Goal: Find specific page/section: Find specific page/section

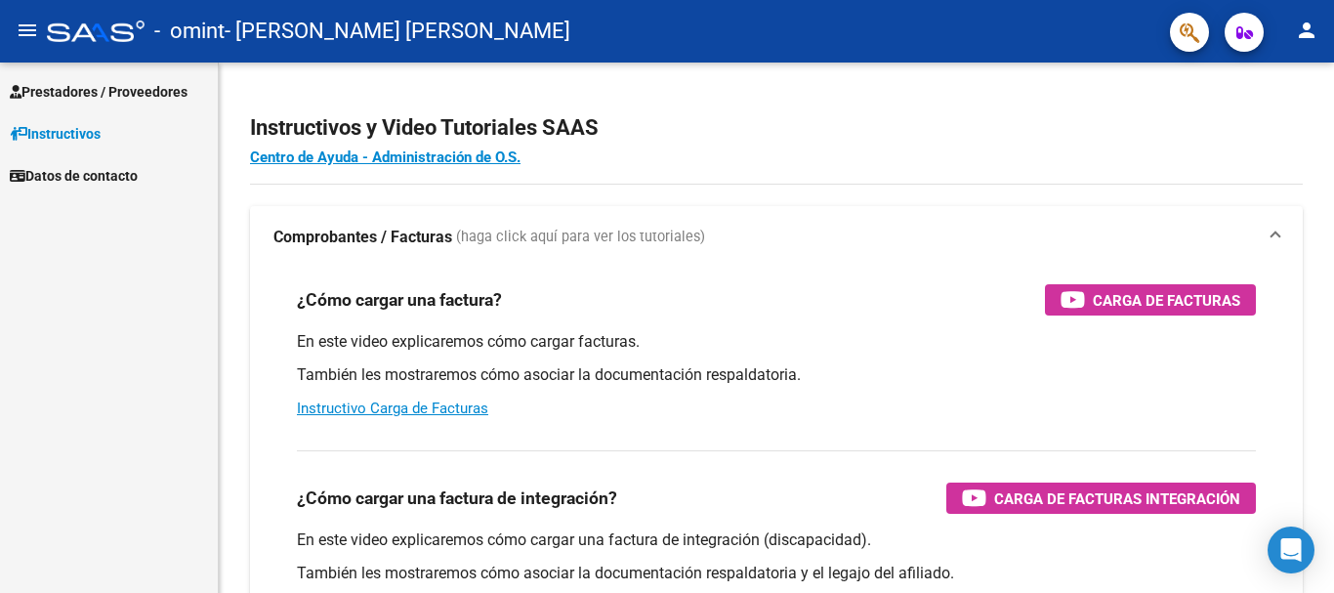
click at [83, 89] on span "Prestadores / Proveedores" at bounding box center [99, 91] width 178 height 21
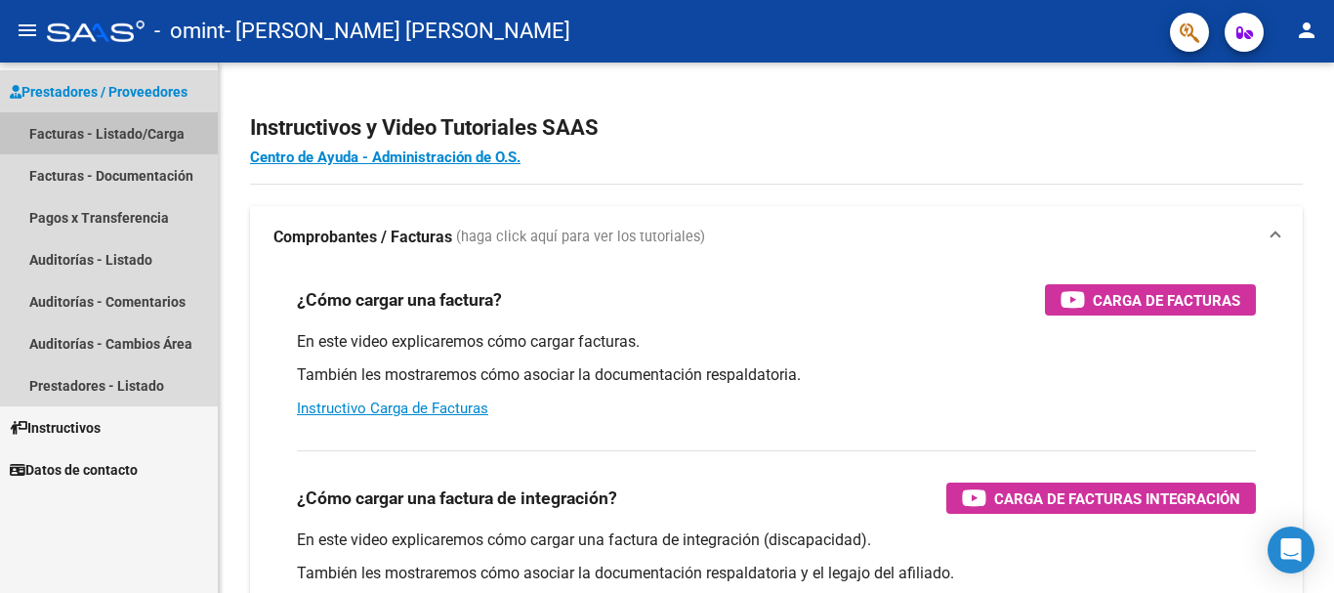
click at [64, 134] on link "Facturas - Listado/Carga" at bounding box center [109, 133] width 218 height 42
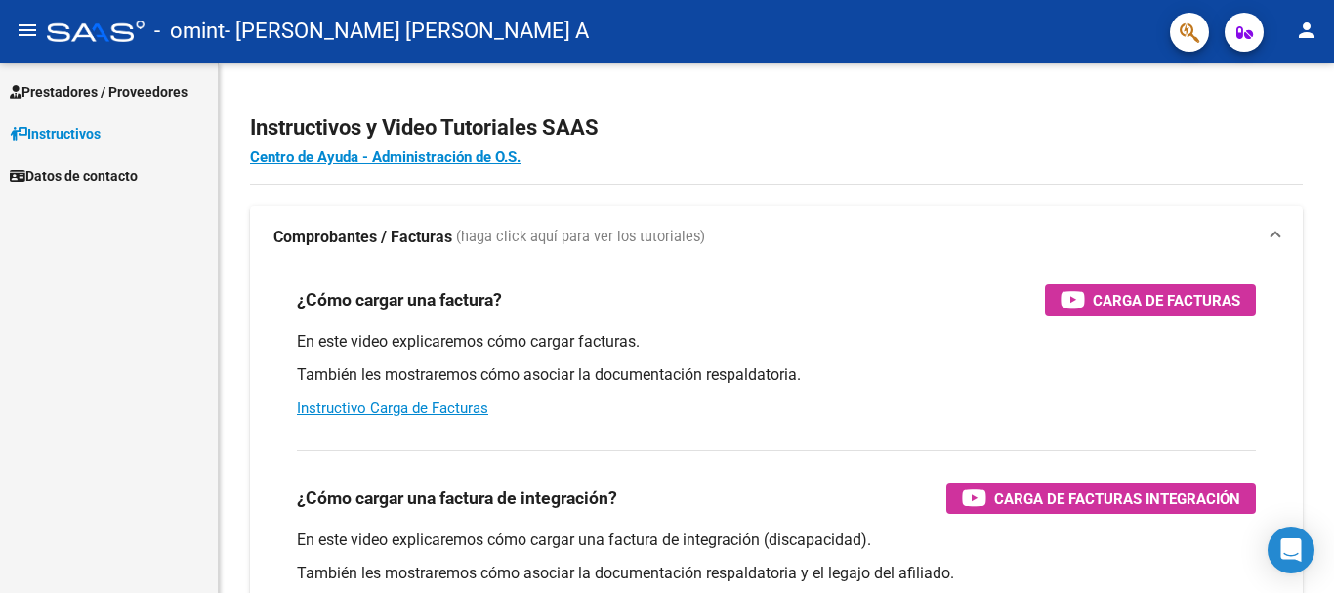
click at [83, 83] on span "Prestadores / Proveedores" at bounding box center [99, 91] width 178 height 21
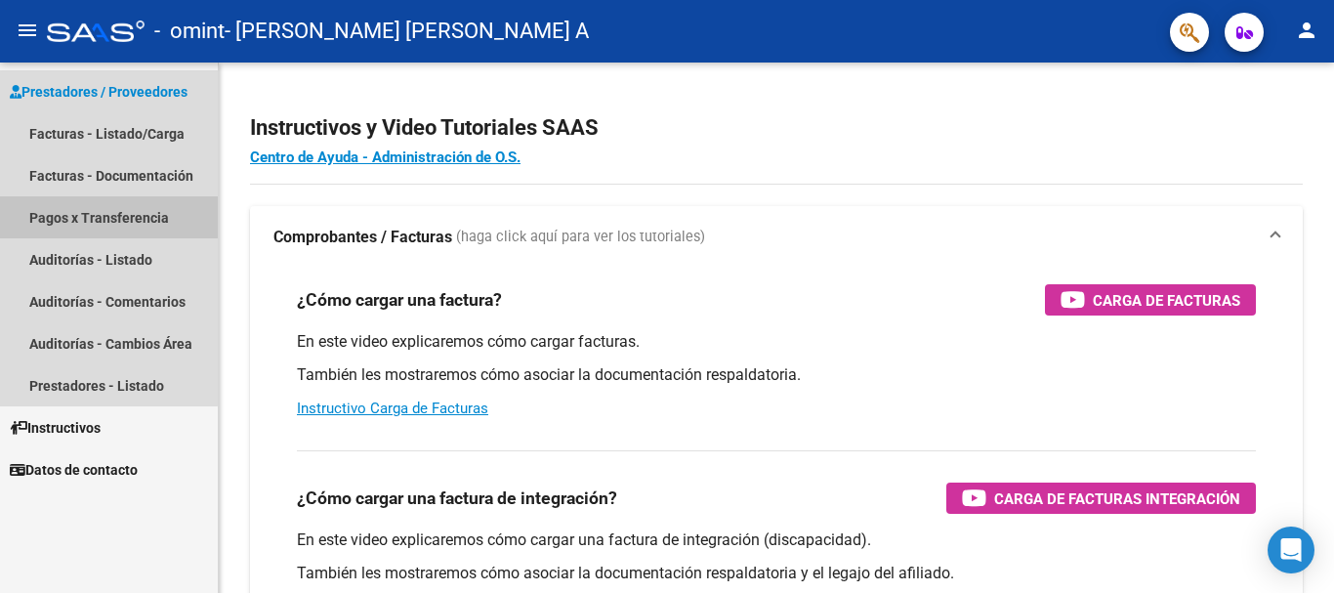
click at [72, 215] on link "Pagos x Transferencia" at bounding box center [109, 217] width 218 height 42
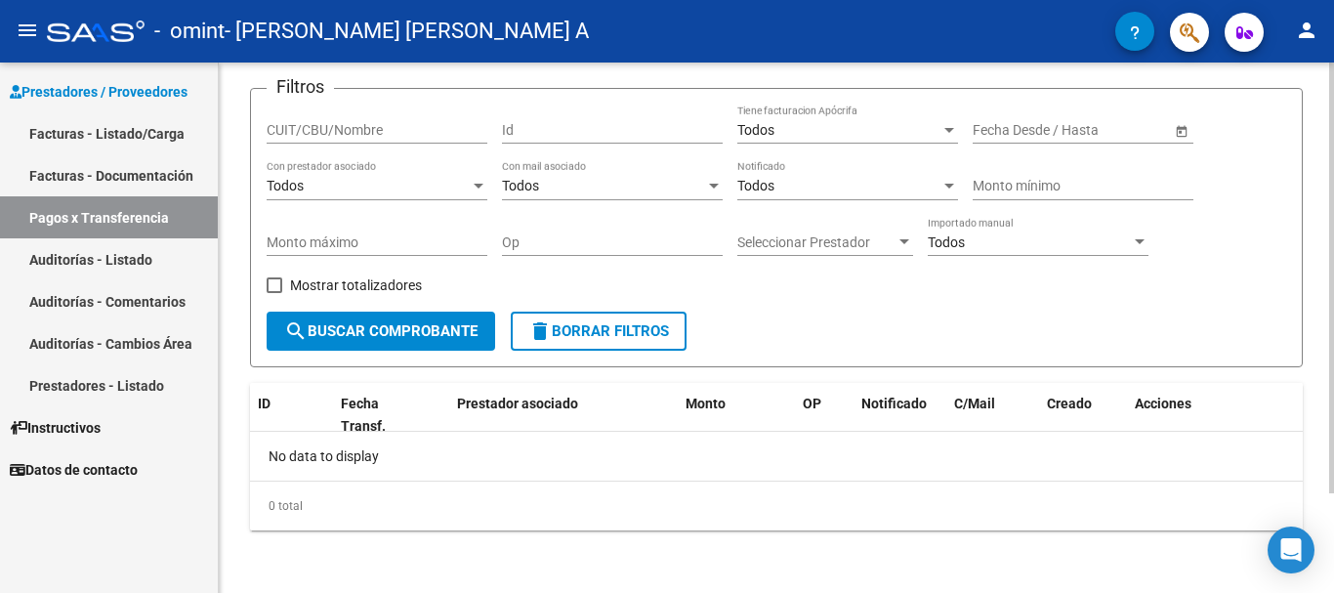
scroll to position [25, 0]
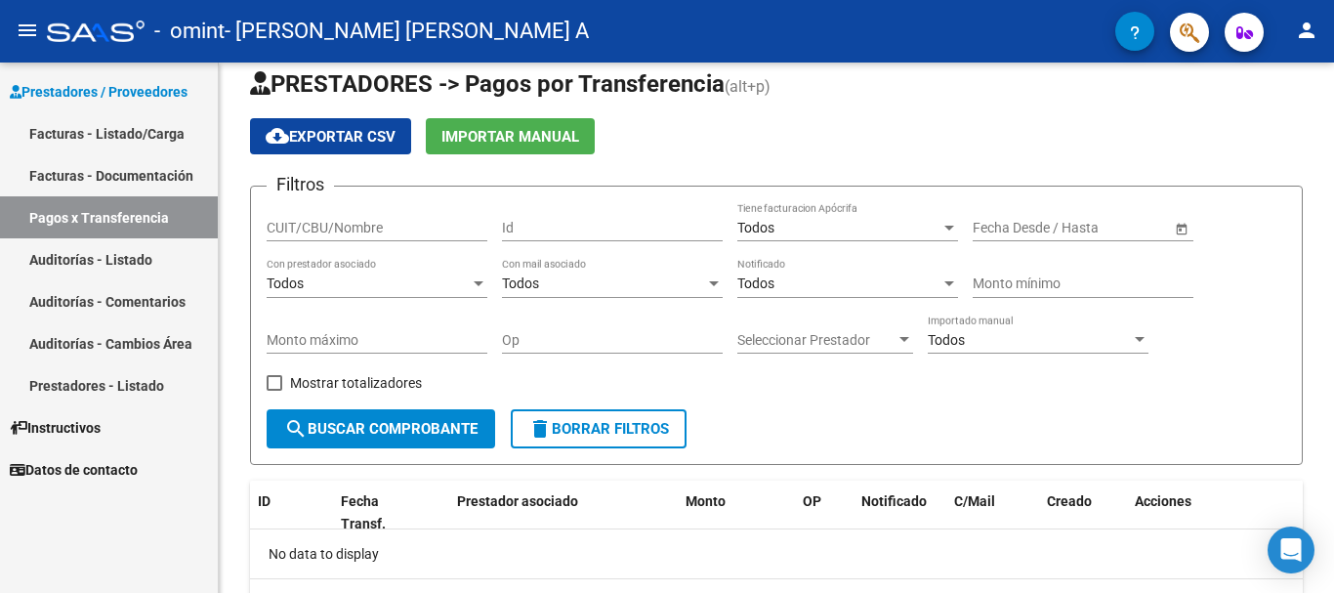
click at [118, 170] on link "Facturas - Documentación" at bounding box center [109, 175] width 218 height 42
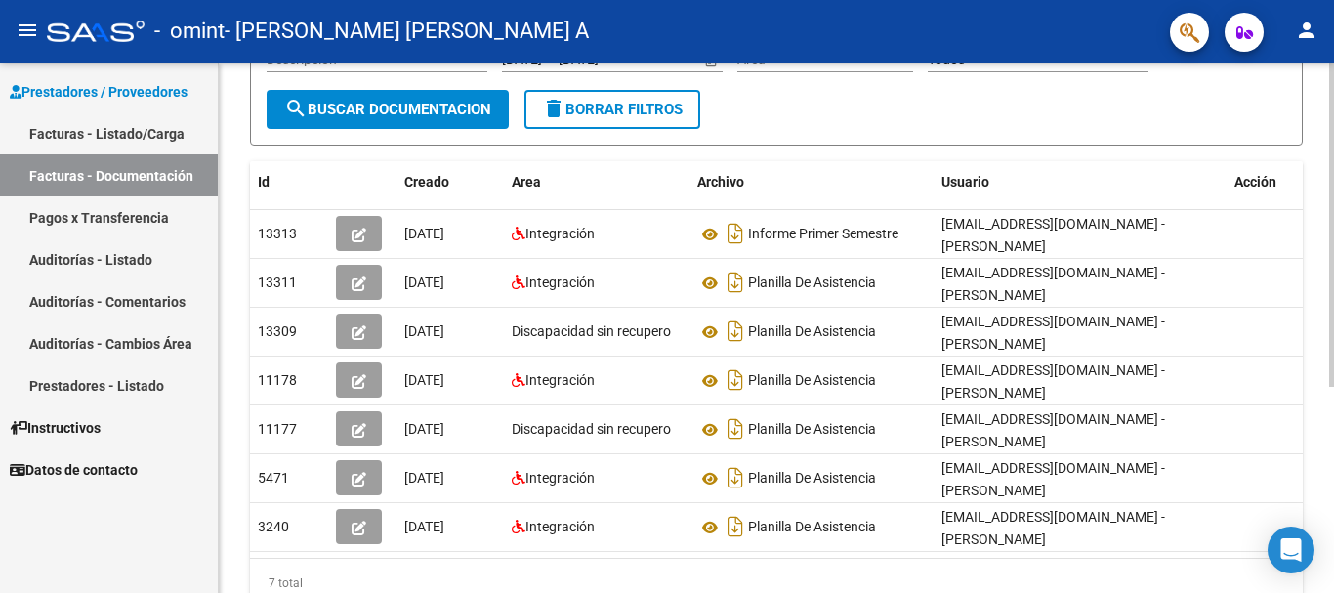
scroll to position [293, 0]
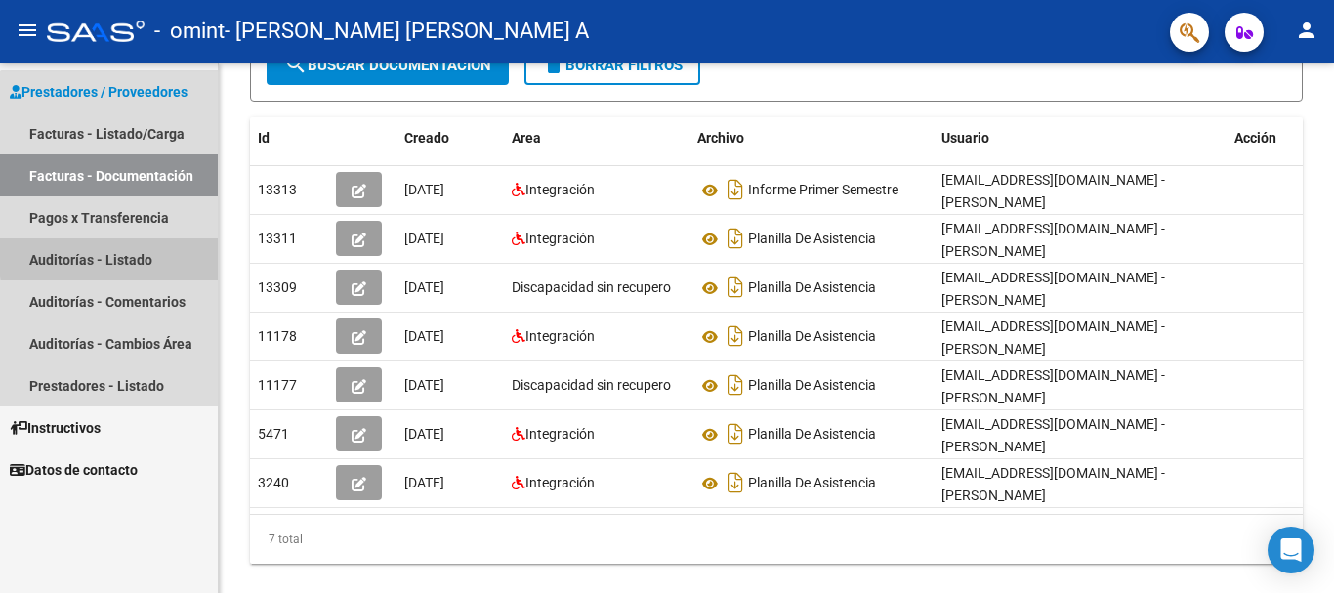
click at [146, 254] on link "Auditorías - Listado" at bounding box center [109, 259] width 218 height 42
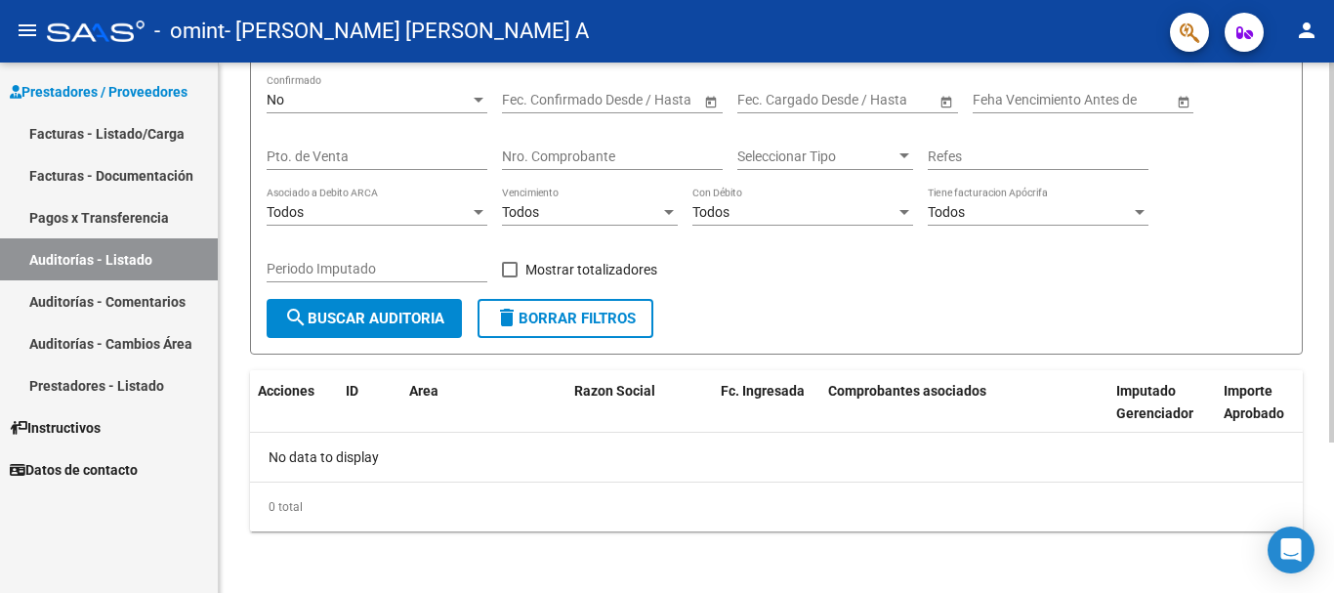
scroll to position [209, 0]
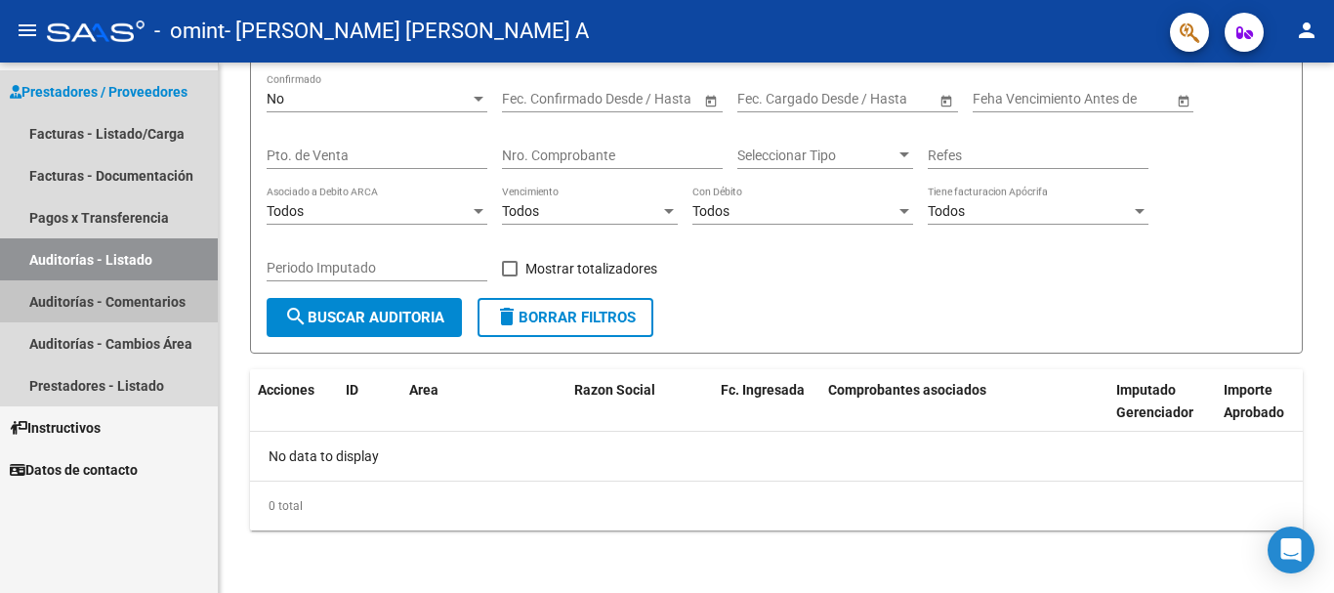
click at [121, 297] on link "Auditorías - Comentarios" at bounding box center [109, 301] width 218 height 42
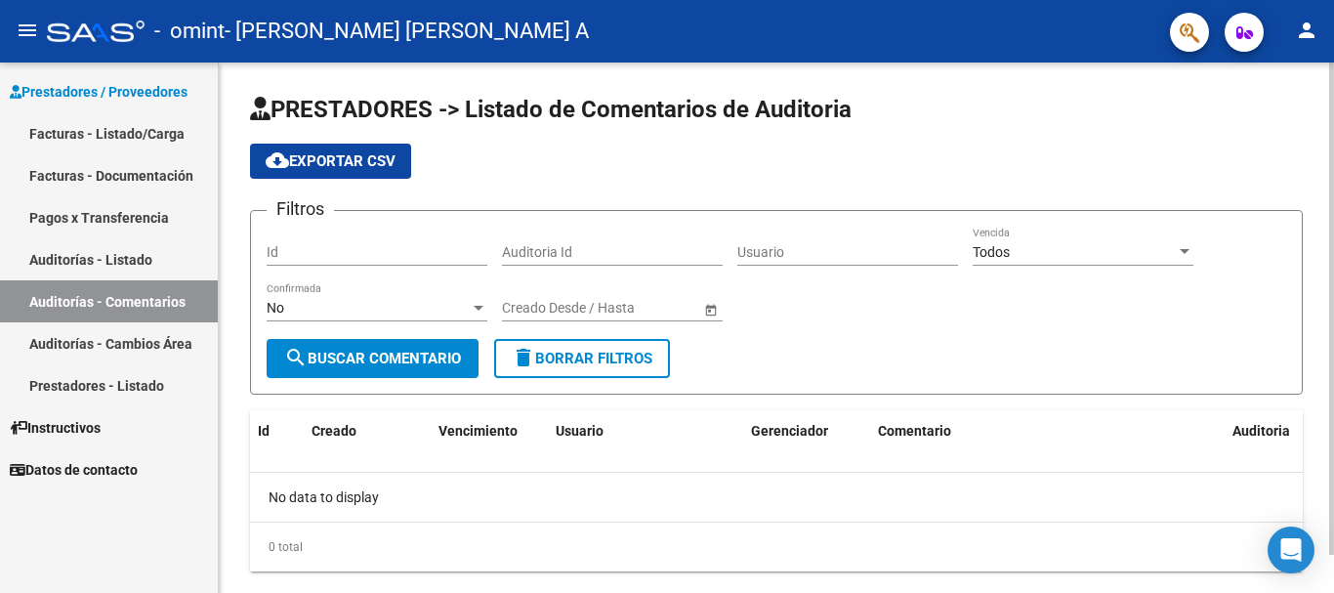
scroll to position [41, 0]
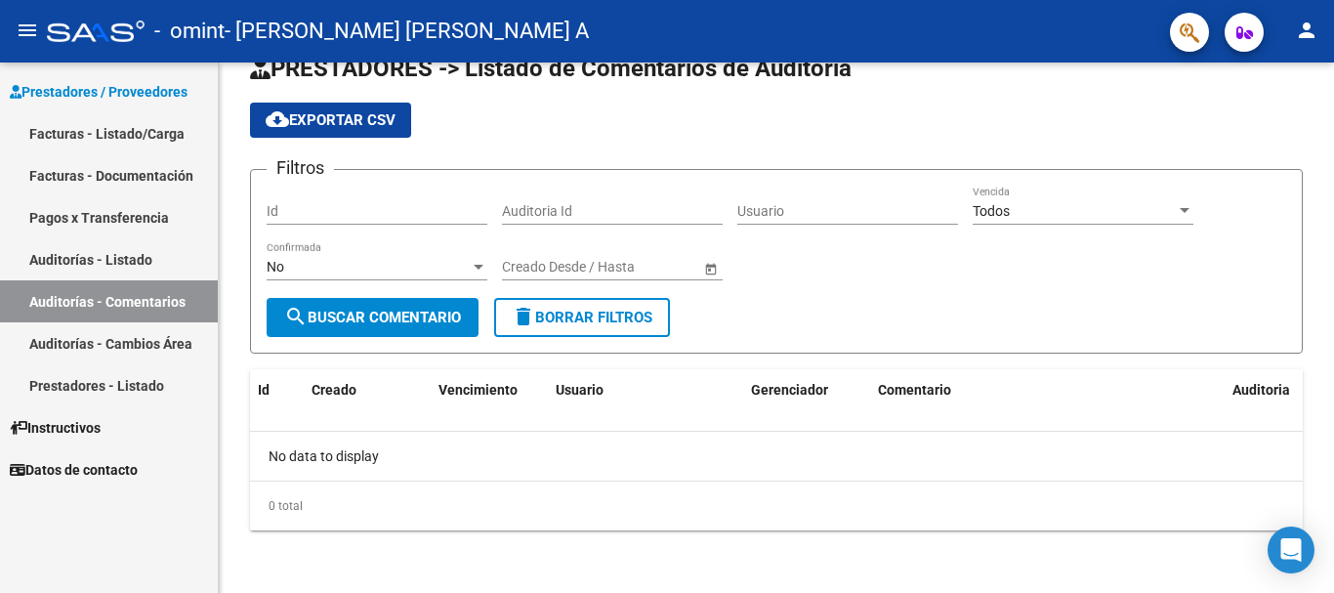
click at [130, 345] on link "Auditorías - Cambios Área" at bounding box center [109, 343] width 218 height 42
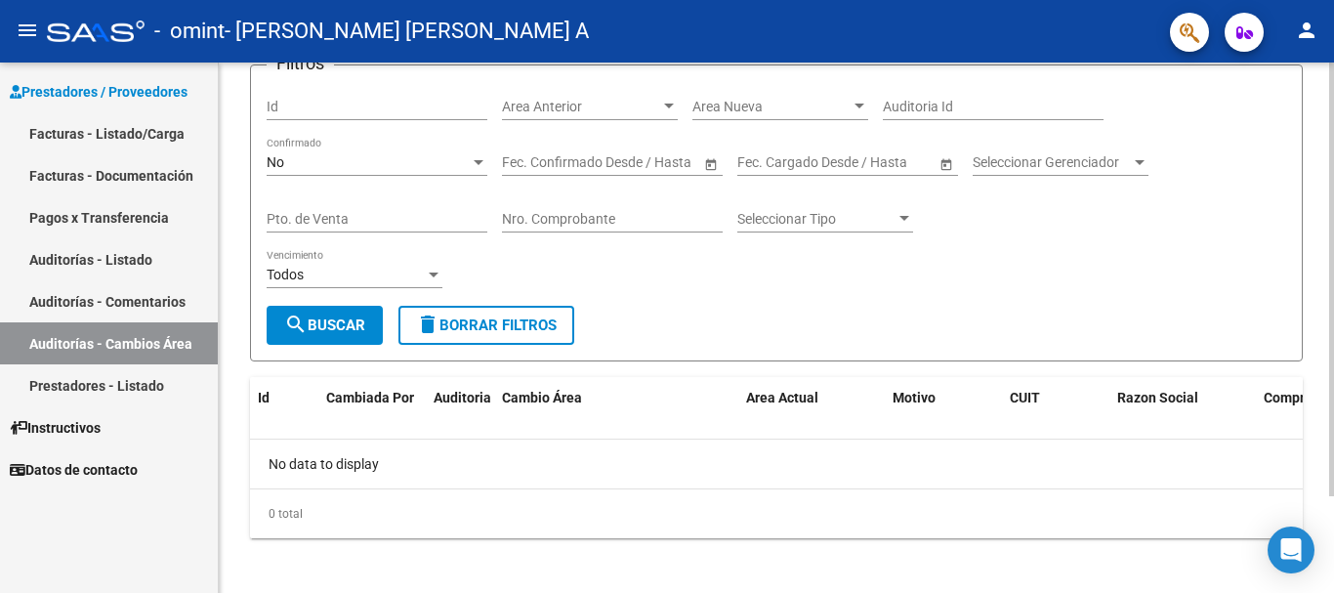
scroll to position [118, 0]
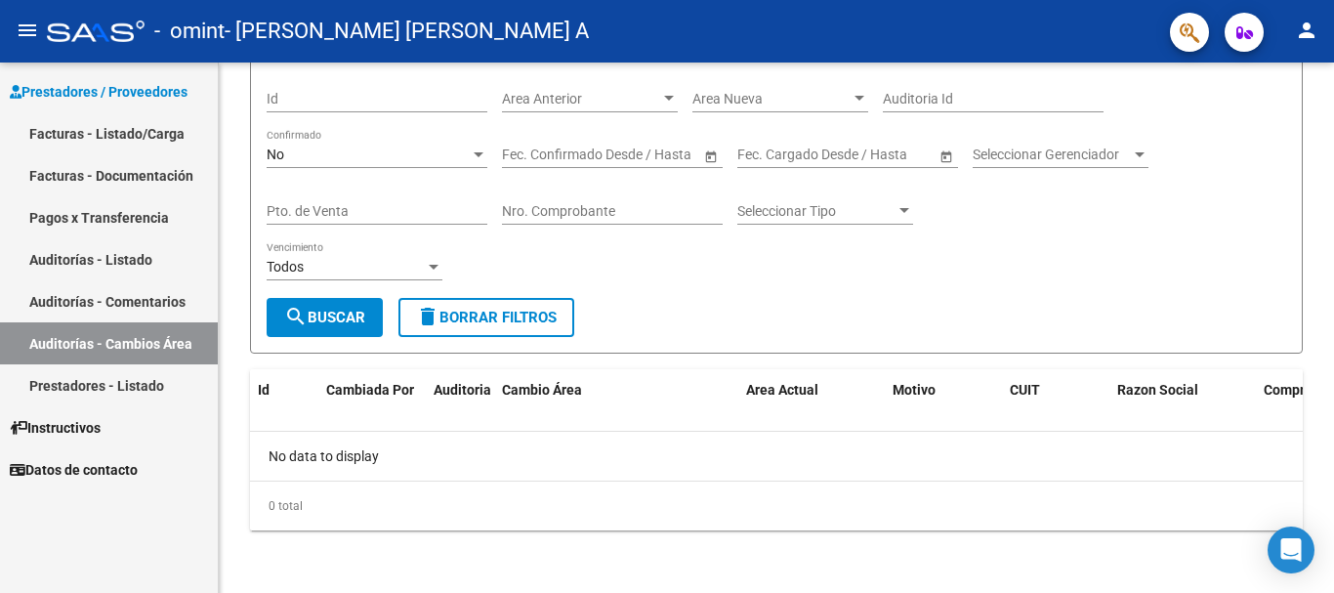
click at [154, 382] on link "Prestadores - Listado" at bounding box center [109, 385] width 218 height 42
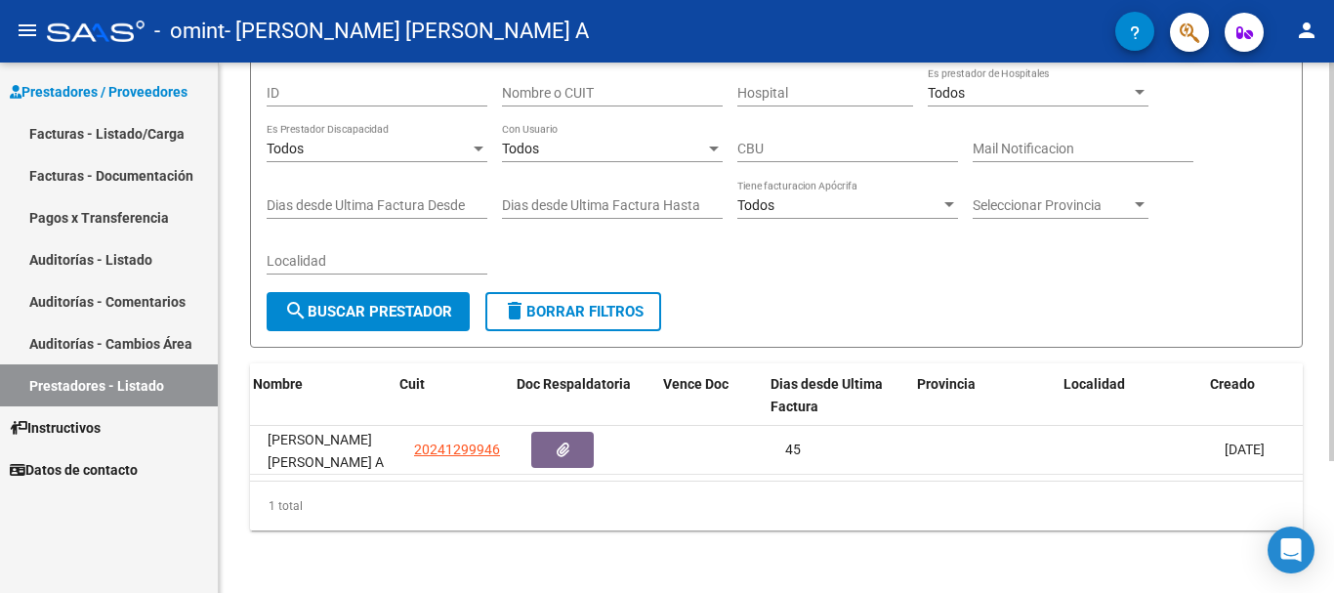
scroll to position [0, 100]
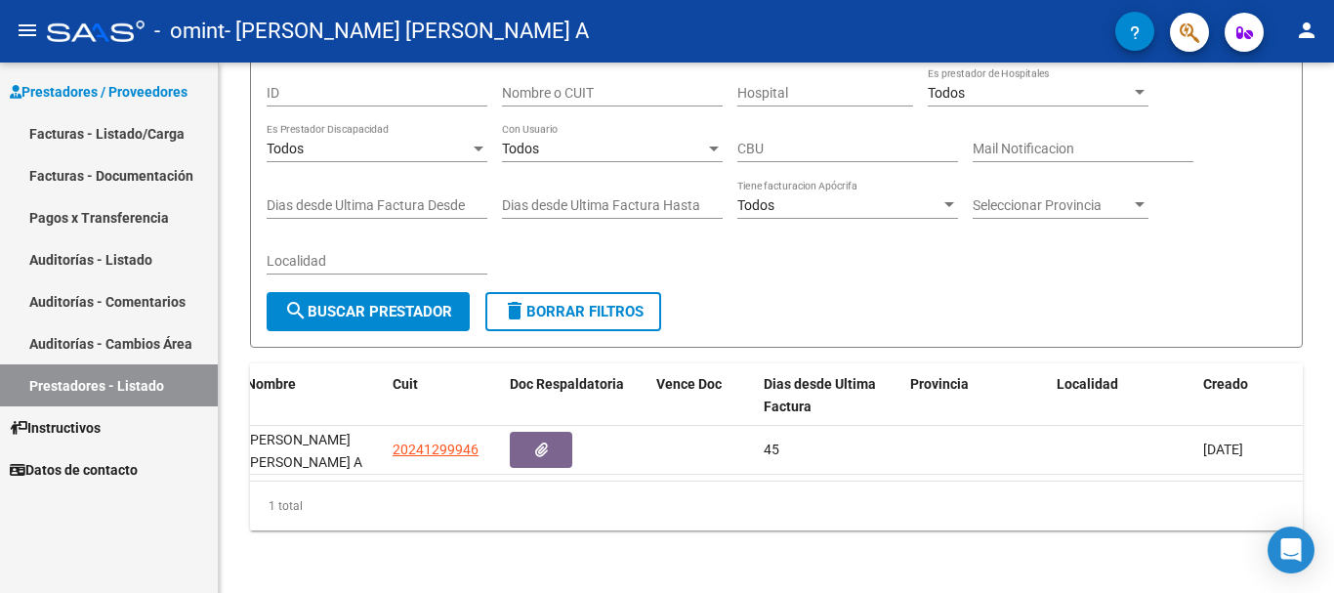
click at [109, 128] on link "Facturas - Listado/Carga" at bounding box center [109, 133] width 218 height 42
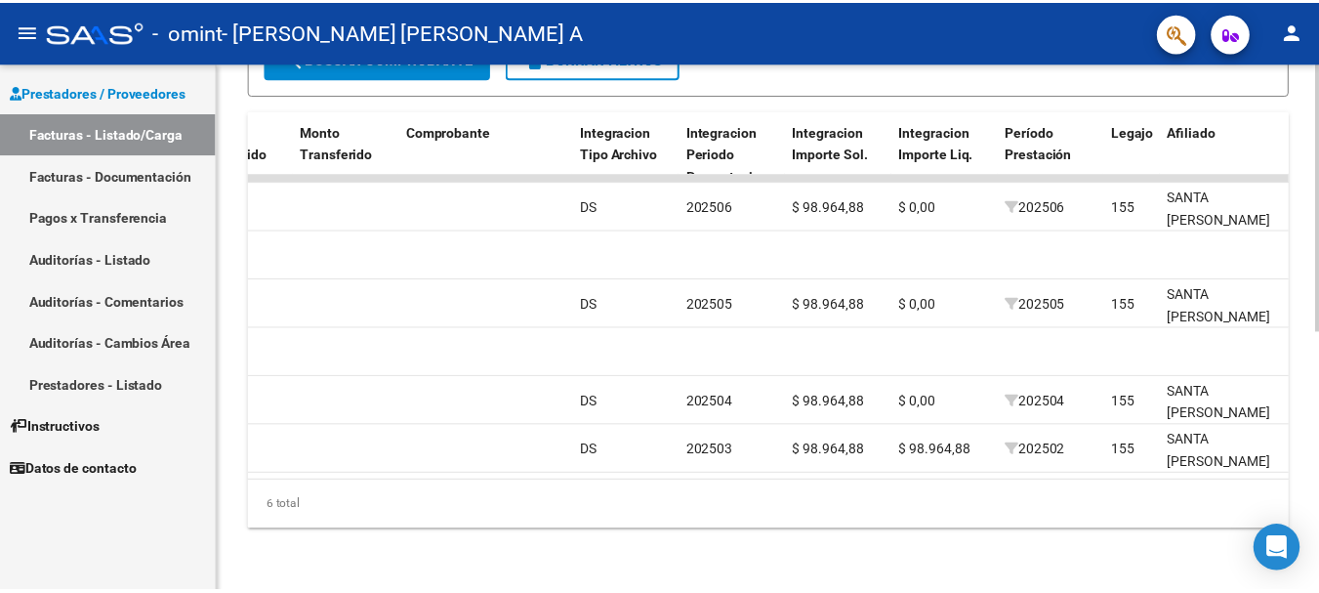
scroll to position [0, 1740]
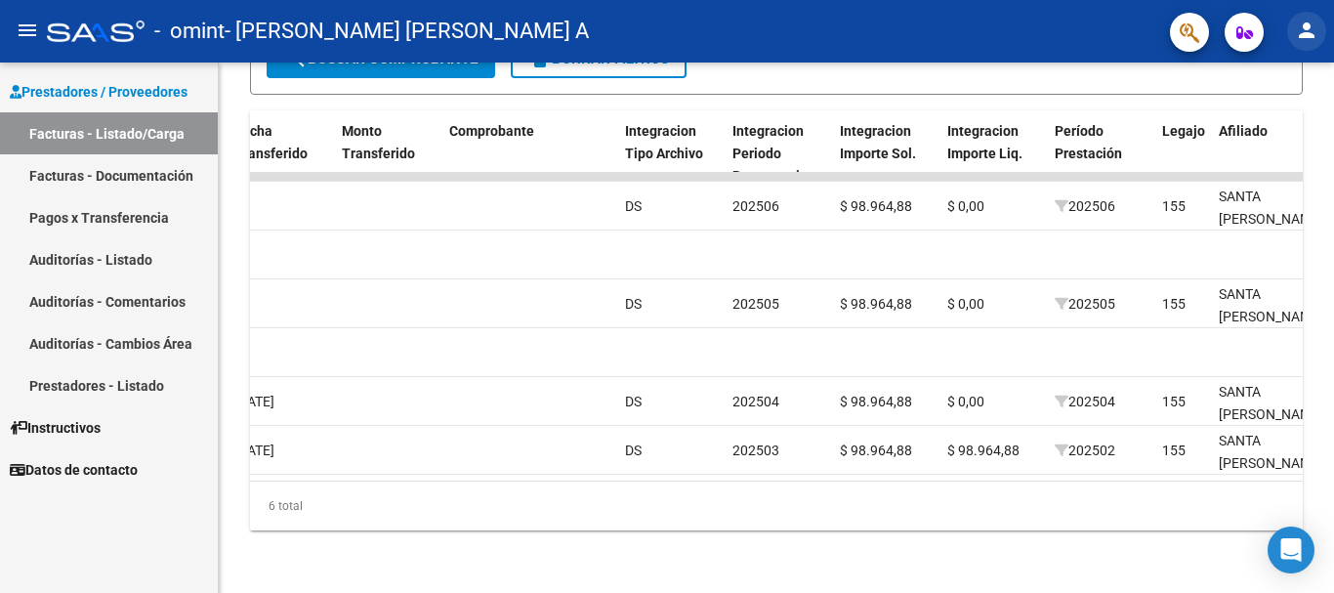
click at [1312, 36] on mat-icon "person" at bounding box center [1306, 30] width 23 height 23
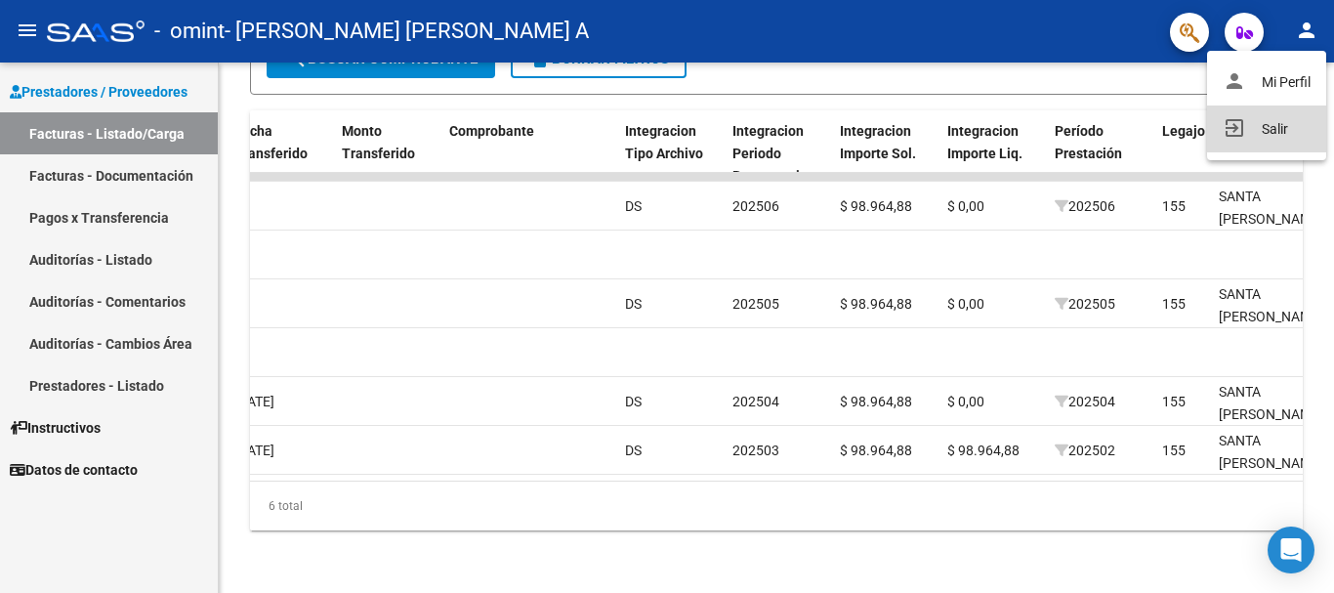
click at [1278, 126] on button "exit_to_app Salir" at bounding box center [1266, 128] width 119 height 47
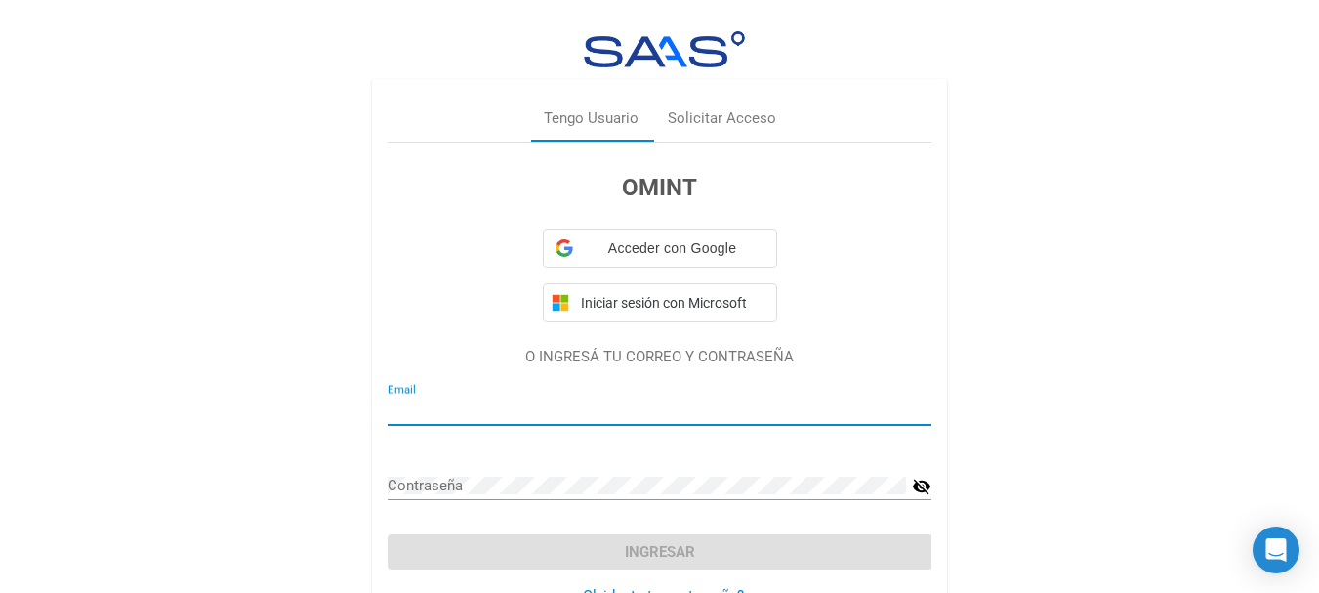
type input "[EMAIL_ADDRESS][DOMAIN_NAME]"
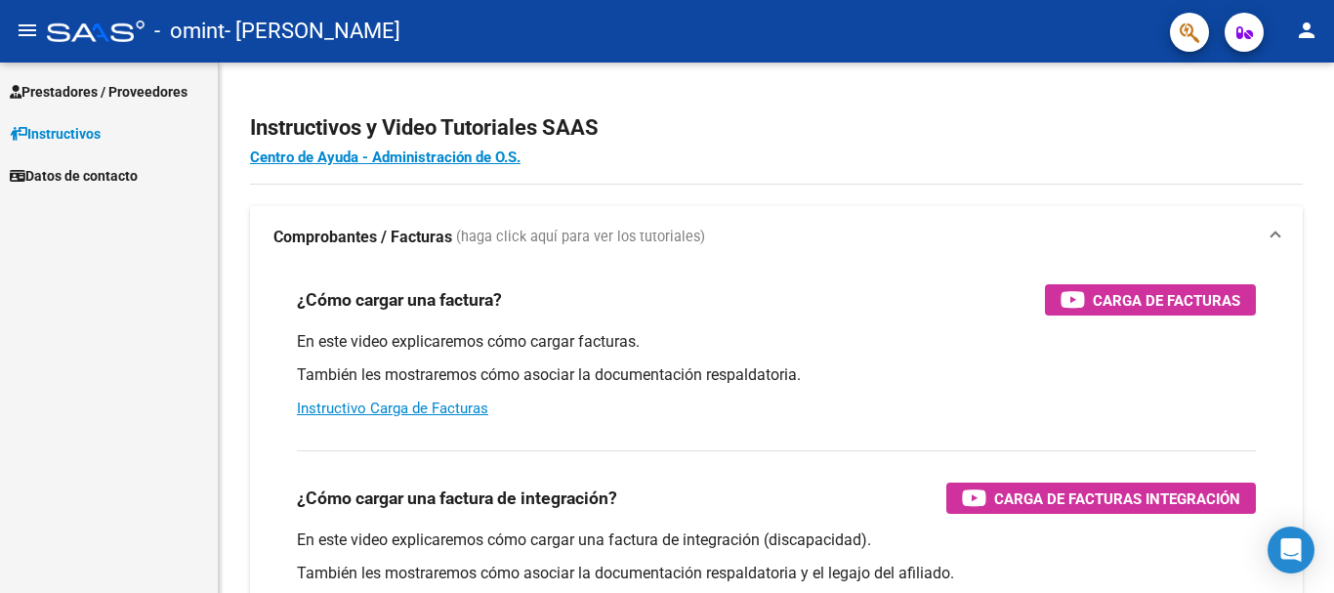
click at [78, 86] on span "Prestadores / Proveedores" at bounding box center [99, 91] width 178 height 21
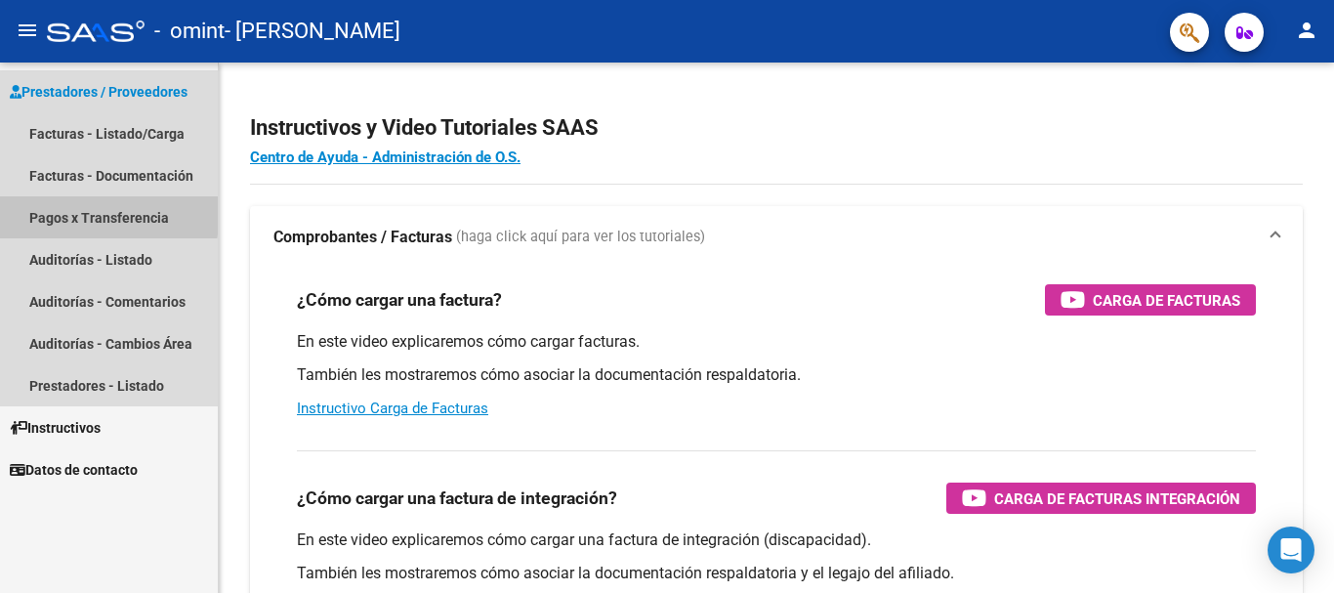
click at [64, 211] on link "Pagos x Transferencia" at bounding box center [109, 217] width 218 height 42
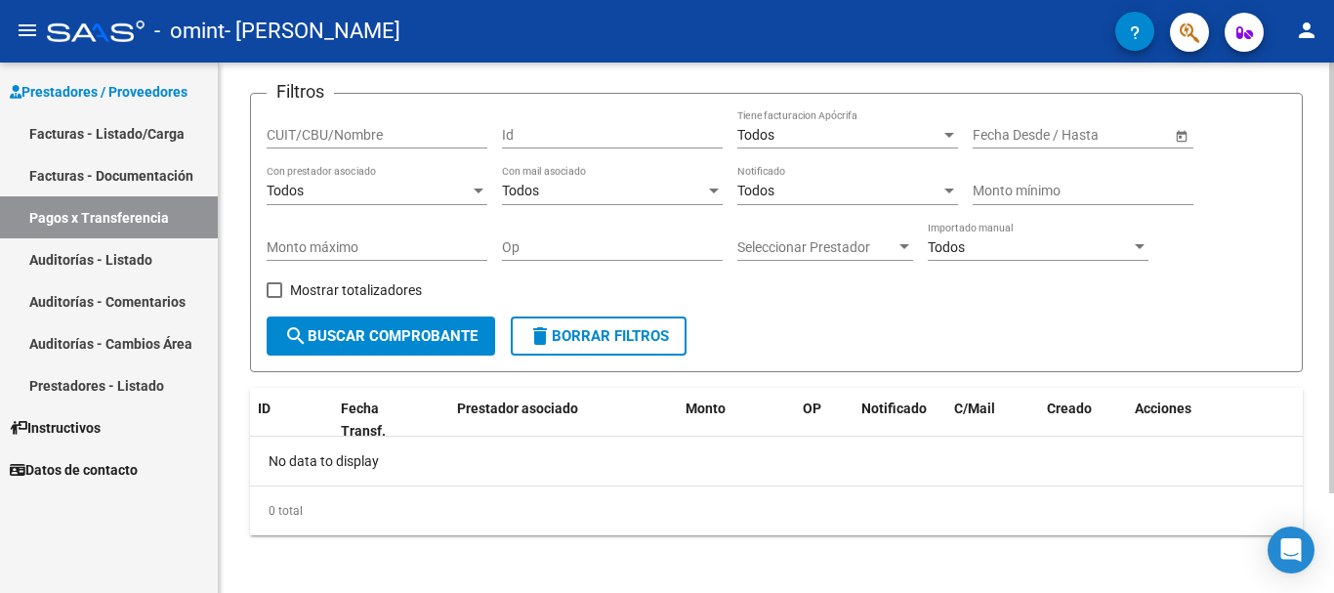
scroll to position [123, 0]
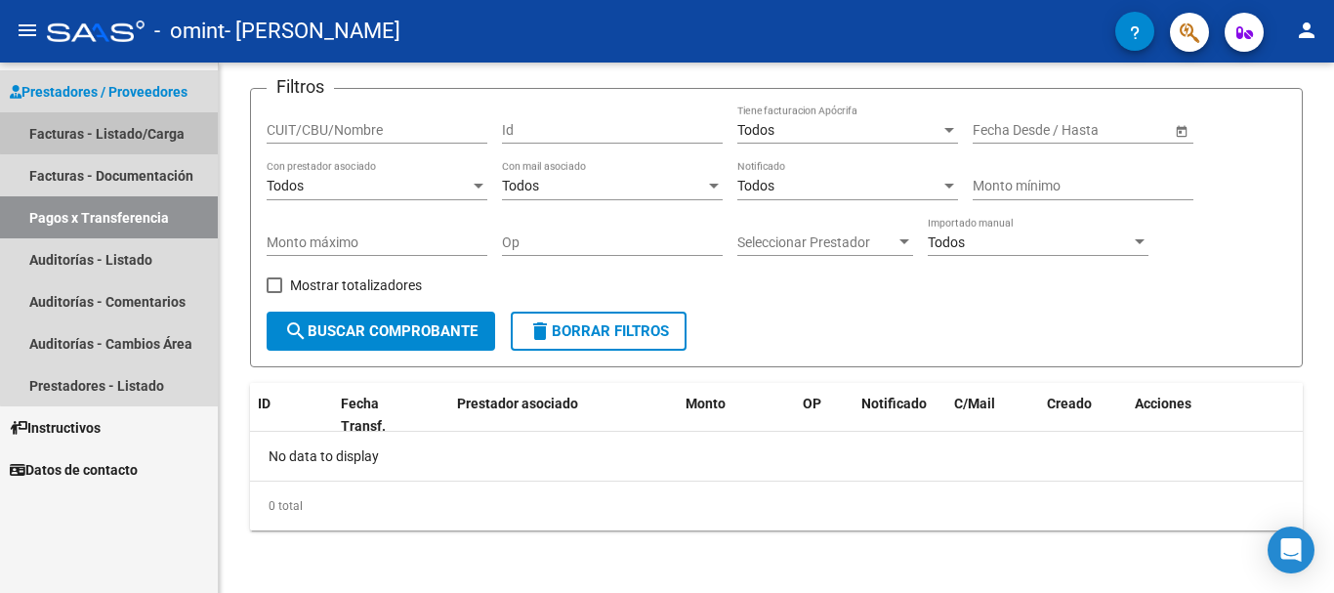
click at [124, 132] on link "Facturas - Listado/Carga" at bounding box center [109, 133] width 218 height 42
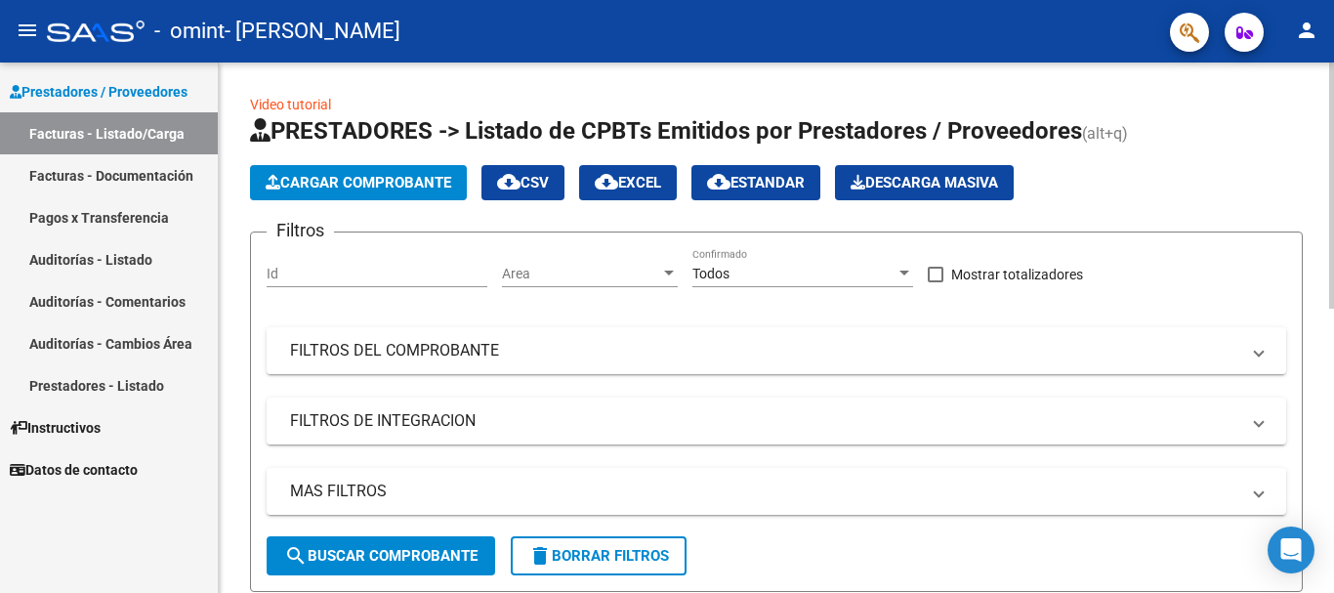
click at [288, 104] on link "Video tutorial" at bounding box center [290, 105] width 81 height 16
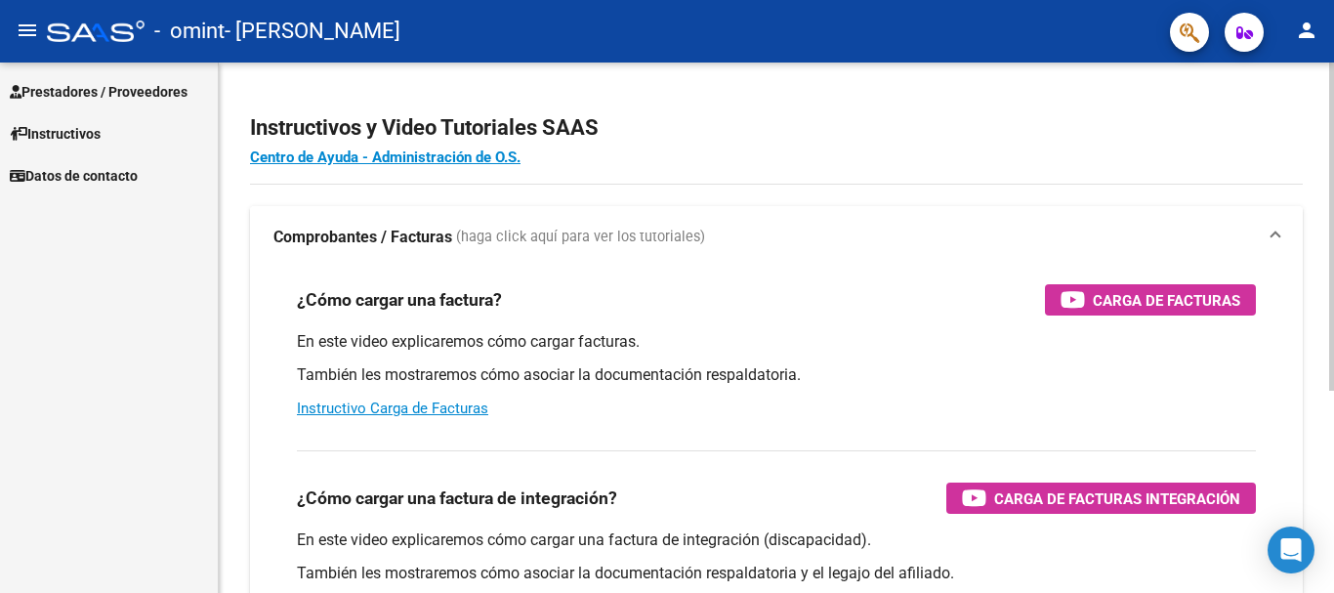
click at [499, 235] on span "(haga click aquí para ver los tutoriales)" at bounding box center [580, 236] width 249 height 21
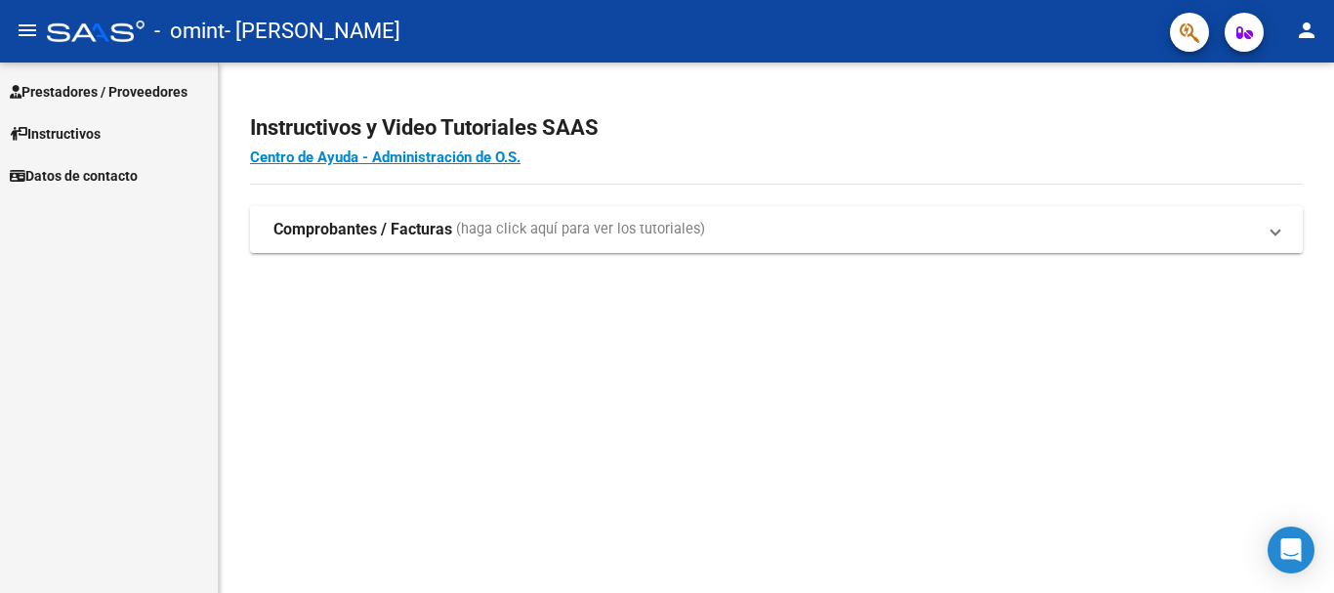
click at [1279, 229] on span at bounding box center [1275, 229] width 8 height 21
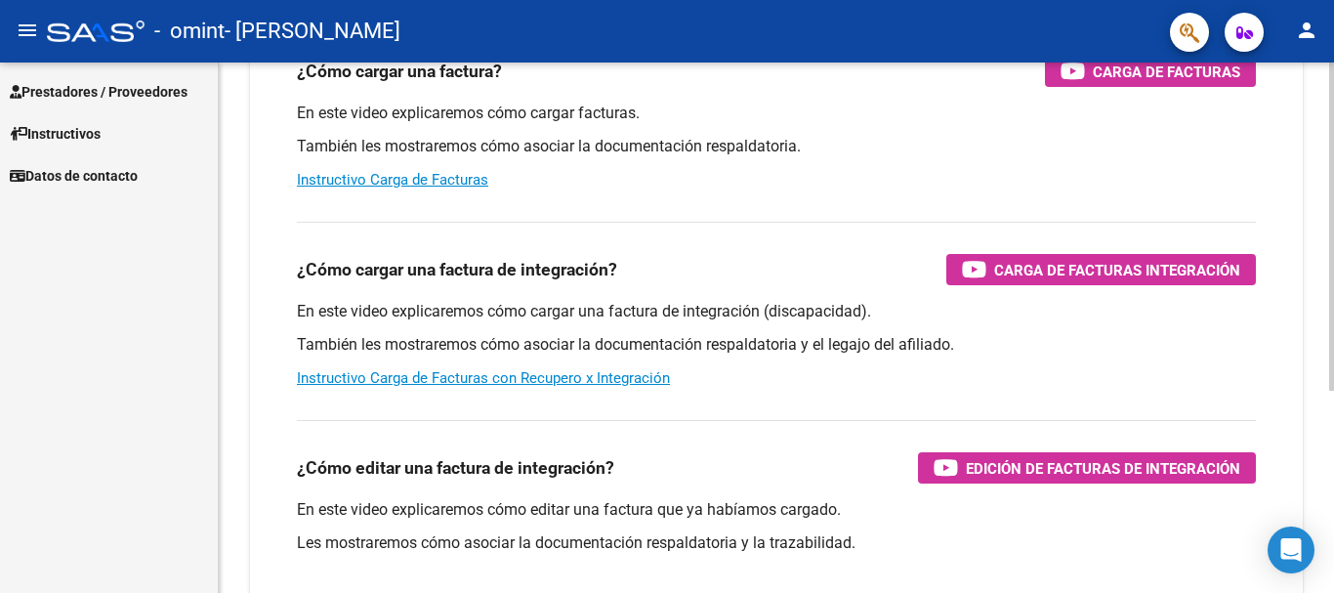
scroll to position [131, 0]
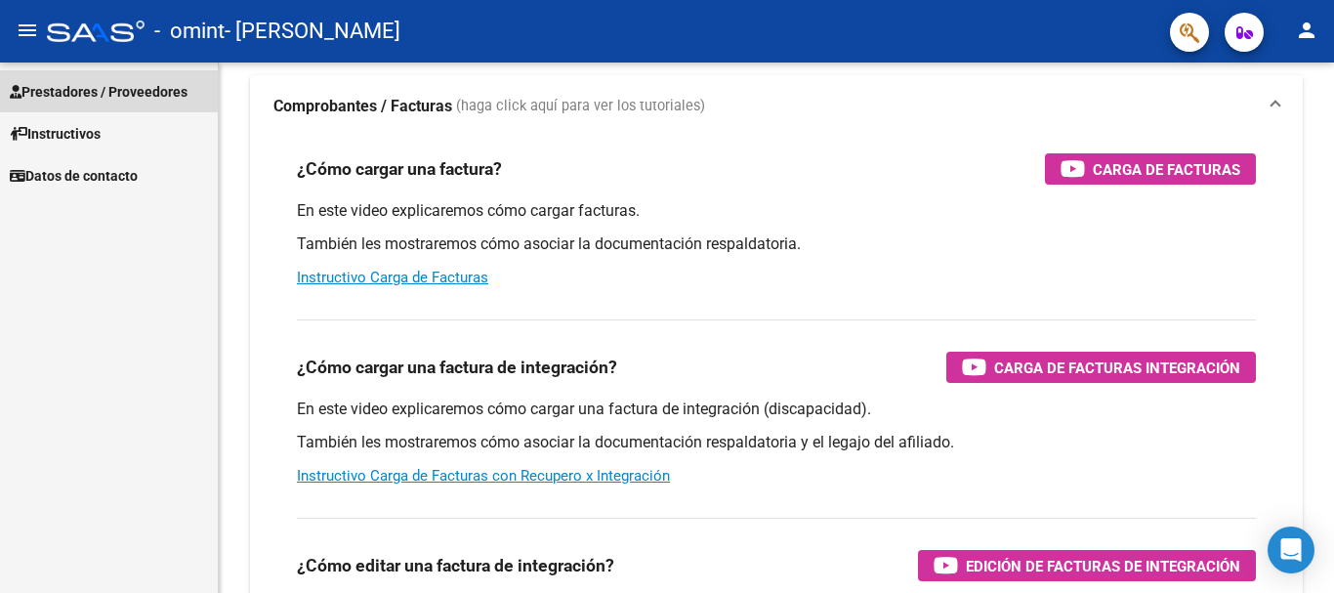
click at [82, 89] on span "Prestadores / Proveedores" at bounding box center [99, 91] width 178 height 21
click at [116, 98] on span "Prestadores / Proveedores" at bounding box center [99, 91] width 178 height 21
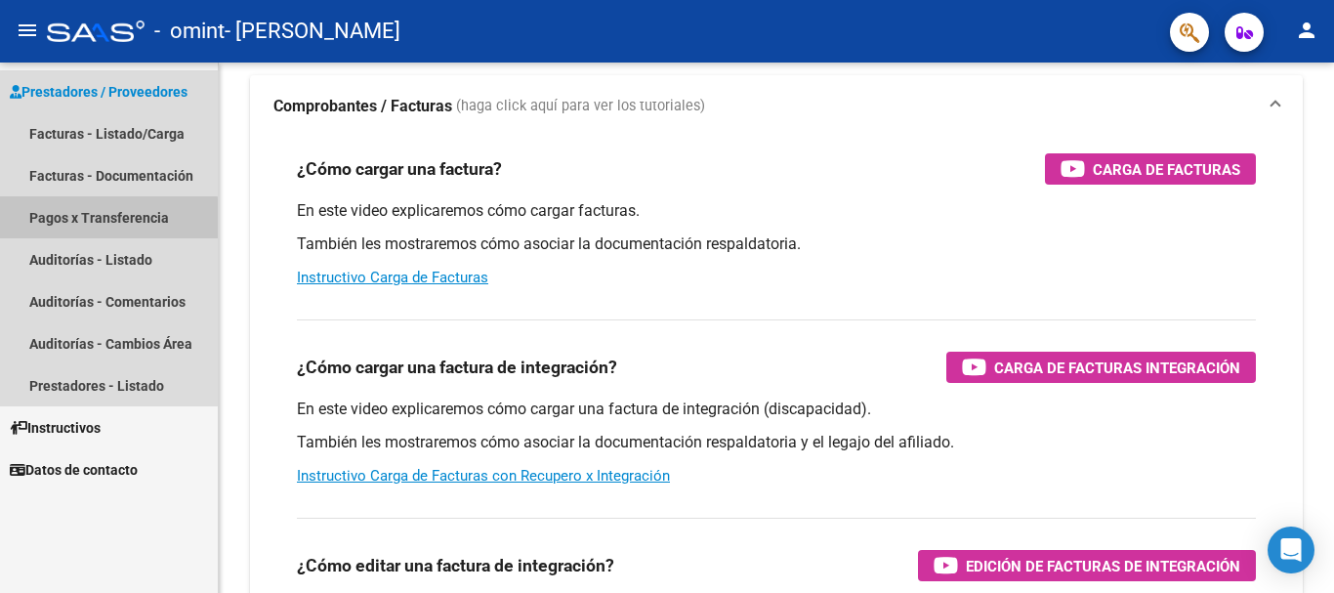
click at [90, 220] on link "Pagos x Transferencia" at bounding box center [109, 217] width 218 height 42
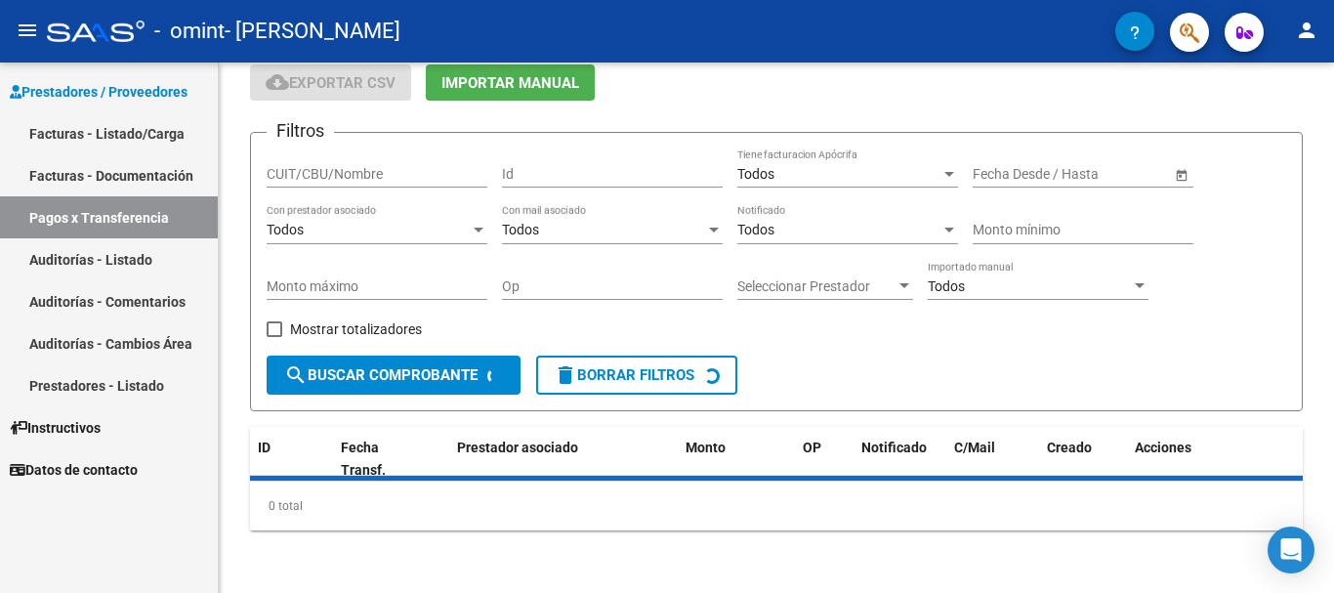
scroll to position [123, 0]
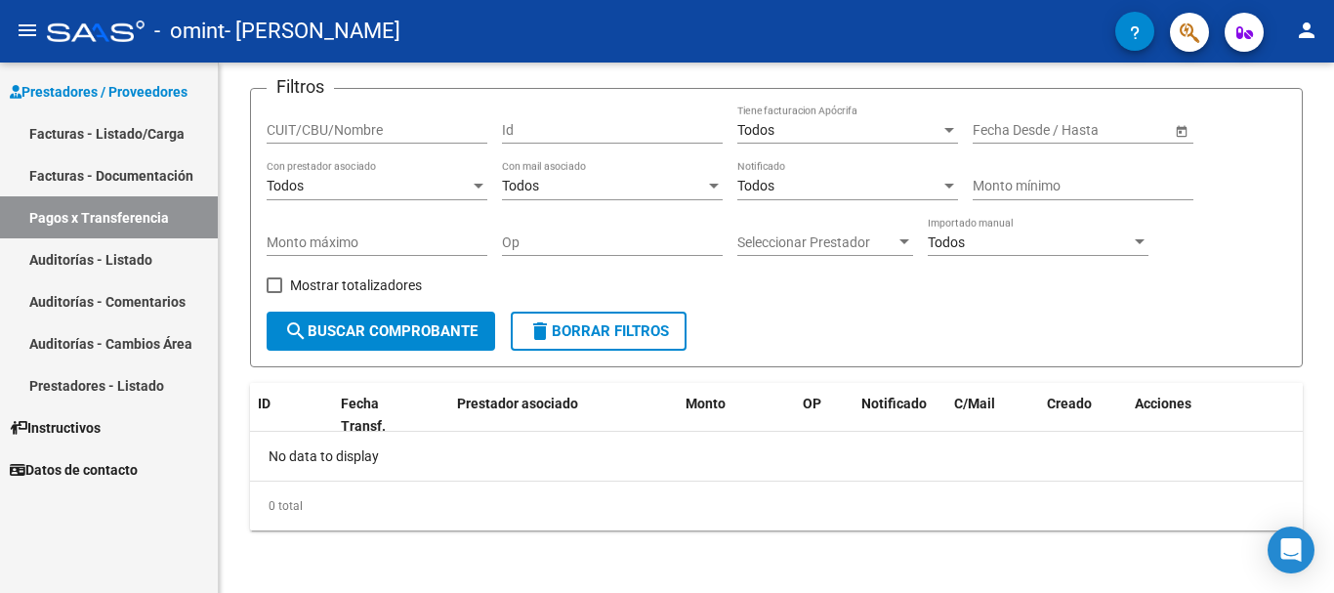
click at [107, 126] on link "Facturas - Listado/Carga" at bounding box center [109, 133] width 218 height 42
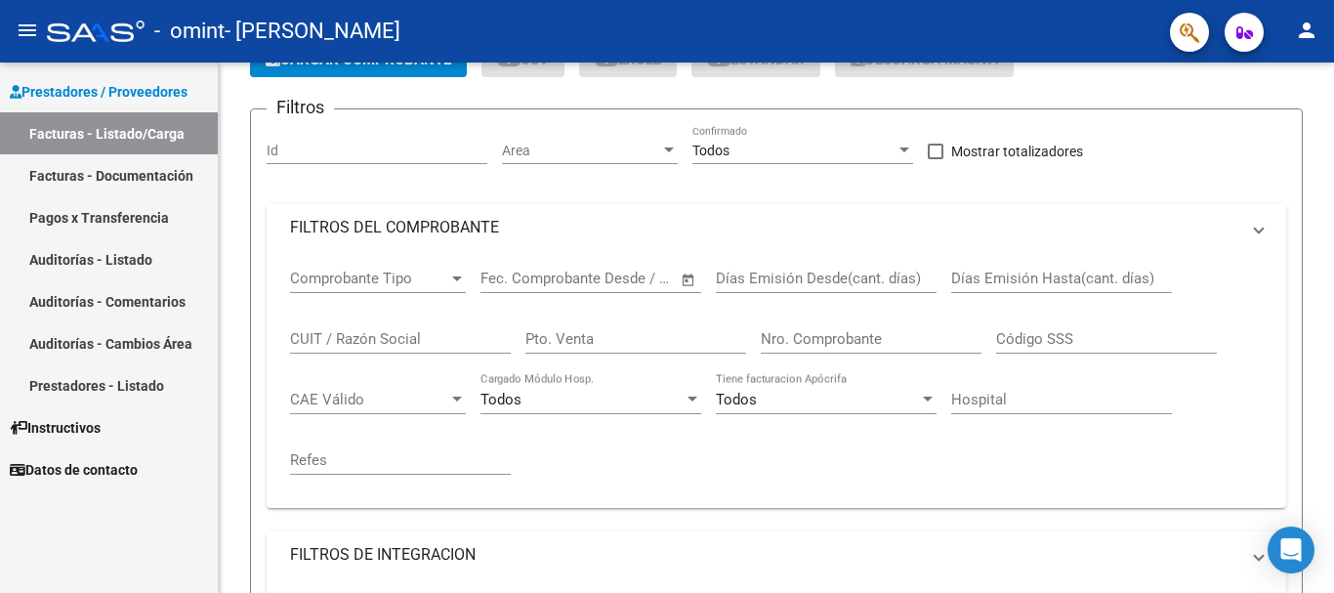
scroll to position [131, 0]
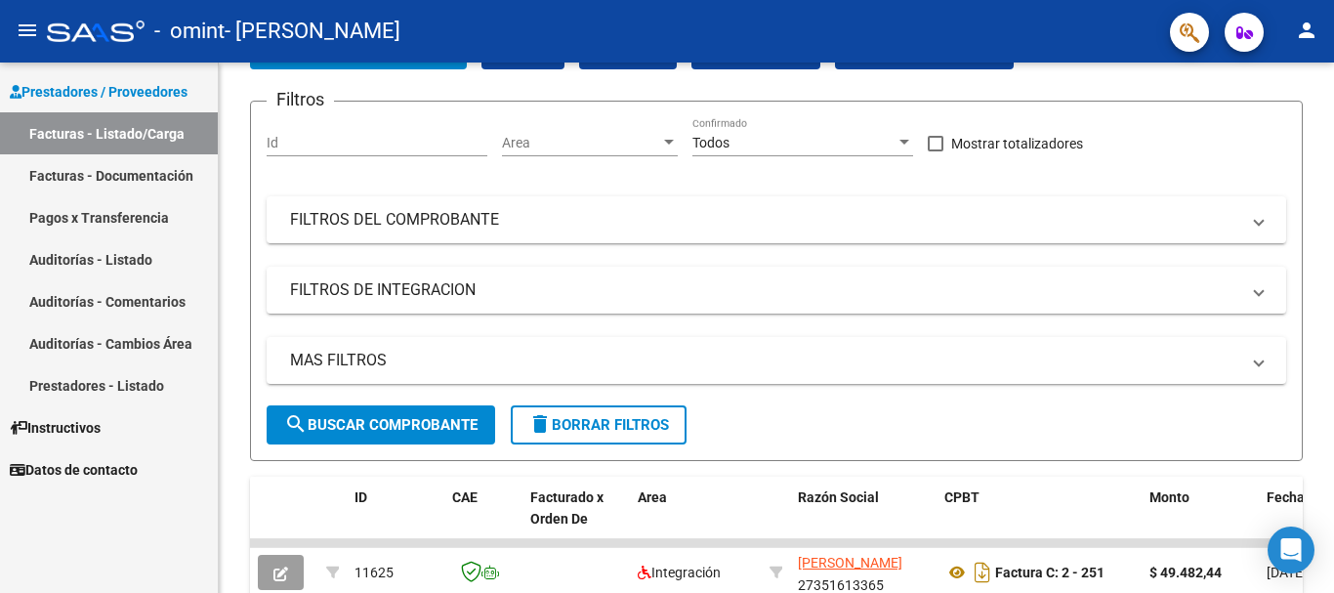
click at [99, 172] on link "Facturas - Documentación" at bounding box center [109, 175] width 218 height 42
